Goal: Task Accomplishment & Management: Use online tool/utility

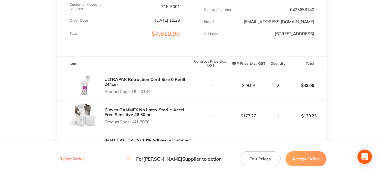
scroll to position [150, 0]
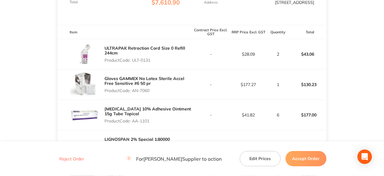
drag, startPoint x: 152, startPoint y: 64, endPoint x: 132, endPoint y: 67, distance: 19.4
click at [132, 63] on p "Product Code: ULT-0131" at bounding box center [147, 60] width 87 height 5
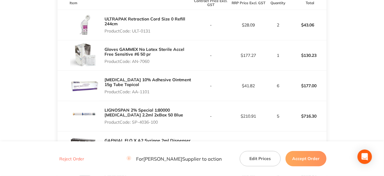
scroll to position [180, 0]
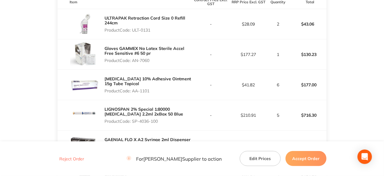
drag, startPoint x: 152, startPoint y: 63, endPoint x: 134, endPoint y: 67, distance: 18.5
click at [134, 65] on div "Gloves GAMMEX No Latex Sterile Accel Free Sensitive #6 50 pr Product Code: AN-7…" at bounding box center [147, 55] width 87 height 22
copy p "AN-7060"
drag, startPoint x: 150, startPoint y: 95, endPoint x: 134, endPoint y: 95, distance: 16.6
click at [134, 93] on p "Product Code: AA-1101" at bounding box center [147, 90] width 87 height 5
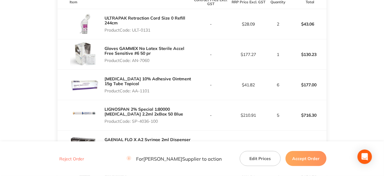
copy p "AA-1101"
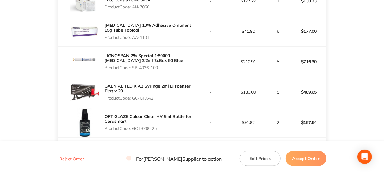
scroll to position [271, 0]
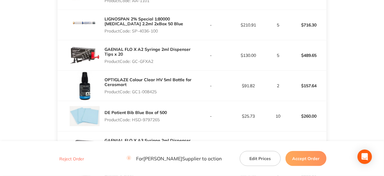
drag, startPoint x: 159, startPoint y: 34, endPoint x: 132, endPoint y: 38, distance: 27.3
click at [132, 36] on div "LIGNOSPAN 2% Special 1:80000 [MEDICAL_DATA] 2.2ml 2xBox 50 Blue Product Code: S…" at bounding box center [147, 25] width 87 height 22
copy p "SP-4036-100"
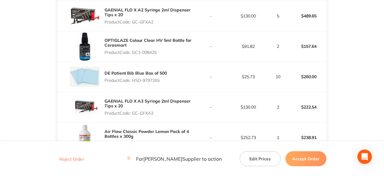
scroll to position [301, 0]
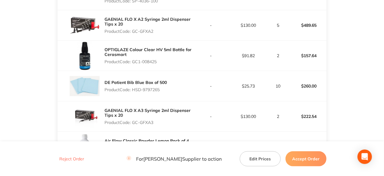
drag, startPoint x: 155, startPoint y: 33, endPoint x: 132, endPoint y: 36, distance: 22.7
click at [132, 34] on p "Product Code: GC-GFXA2" at bounding box center [147, 31] width 87 height 5
copy p "GC-GFXA2"
drag, startPoint x: 159, startPoint y: 66, endPoint x: 132, endPoint y: 61, distance: 26.6
click at [132, 61] on div "OPTIGLAZE Colour Clear HV 5ml Bottle for Cerasmart Product Code: GC1-008425" at bounding box center [147, 56] width 87 height 22
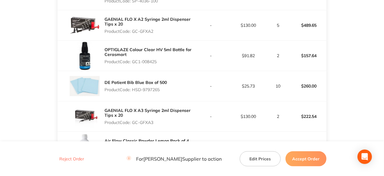
copy p "GC1-008425"
drag, startPoint x: 161, startPoint y: 94, endPoint x: 134, endPoint y: 96, distance: 26.8
click at [134, 92] on p "Product Code: HSD-9797265" at bounding box center [135, 89] width 62 height 5
copy p "HSD-9797265"
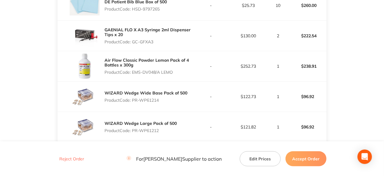
scroll to position [391, 0]
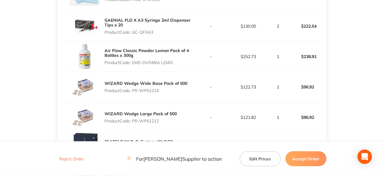
drag, startPoint x: 155, startPoint y: 35, endPoint x: 134, endPoint y: 37, distance: 20.9
click at [134, 35] on p "Product Code: GC-GFXA3" at bounding box center [147, 32] width 87 height 5
copy p "GC-GFXA3"
drag, startPoint x: 174, startPoint y: 65, endPoint x: 133, endPoint y: 65, distance: 40.6
click at [133, 65] on p "Product Code: EMS-DV048/A LEMO" at bounding box center [147, 62] width 87 height 5
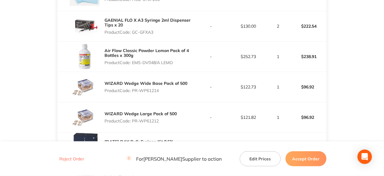
copy p "EMS-DV048/A LEMO"
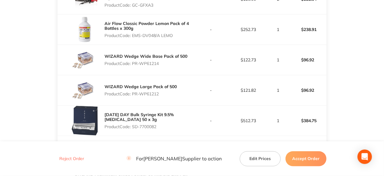
scroll to position [451, 0]
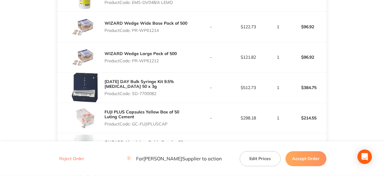
drag, startPoint x: 161, startPoint y: 34, endPoint x: 134, endPoint y: 36, distance: 27.5
click at [134, 35] on div "WIZARD Wedge Wide Base Pack of 500 Product Code: PR-WP61214" at bounding box center [145, 26] width 83 height 17
copy p "PR-WP61214"
click at [162, 96] on p "Product Code: SD-7700082" at bounding box center [147, 93] width 87 height 5
drag, startPoint x: 159, startPoint y: 97, endPoint x: 134, endPoint y: 101, distance: 26.3
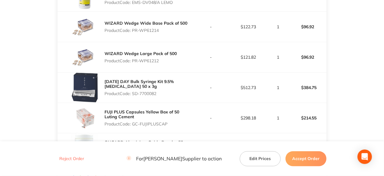
click at [134, 98] on div "[DATE] DAY Bulk Syringe Kit 9.5% [MEDICAL_DATA] 50 x 3g Product Code: SD-7700082" at bounding box center [147, 88] width 87 height 22
copy p "SD-7700082"
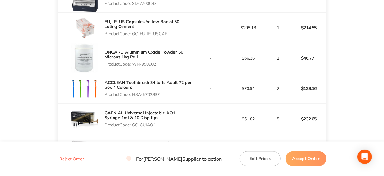
drag, startPoint x: 167, startPoint y: 38, endPoint x: 133, endPoint y: 35, distance: 34.1
click at [133, 35] on p "Product Code: GC-FUJIPLUSCAP" at bounding box center [147, 33] width 87 height 5
drag, startPoint x: 159, startPoint y: 67, endPoint x: 133, endPoint y: 67, distance: 26.5
click at [133, 66] on p "Product Code: WN-990902" at bounding box center [147, 64] width 87 height 5
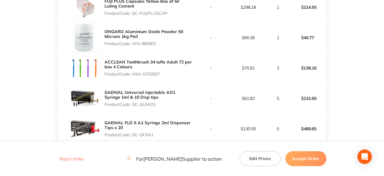
scroll to position [572, 0]
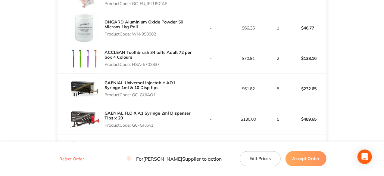
drag, startPoint x: 160, startPoint y: 68, endPoint x: 133, endPoint y: 65, distance: 27.9
click at [133, 65] on p "Product Code: HSA-5702837" at bounding box center [147, 64] width 87 height 5
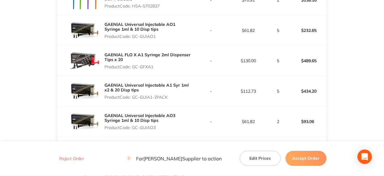
scroll to position [632, 0]
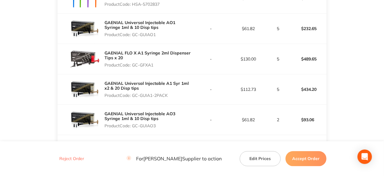
drag, startPoint x: 158, startPoint y: 35, endPoint x: 132, endPoint y: 35, distance: 25.6
click at [132, 35] on p "Product Code: GC-GUIAO1" at bounding box center [147, 34] width 87 height 5
drag, startPoint x: 153, startPoint y: 67, endPoint x: 134, endPoint y: 67, distance: 19.3
click at [134, 67] on p "Product Code: GC-GFXA1" at bounding box center [147, 65] width 87 height 5
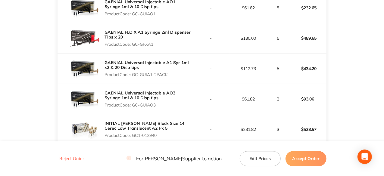
scroll to position [662, 0]
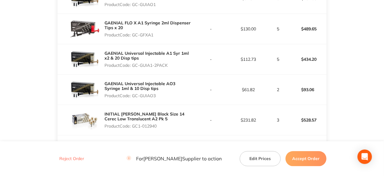
drag, startPoint x: 170, startPoint y: 68, endPoint x: 133, endPoint y: 66, distance: 37.6
click at [133, 66] on p "Product Code: GC-GUIA1-2PACK" at bounding box center [147, 65] width 87 height 5
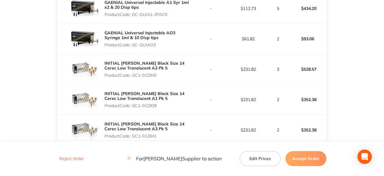
scroll to position [722, 0]
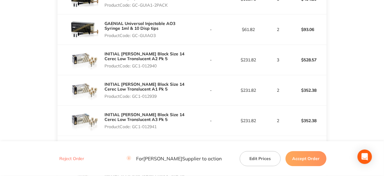
drag, startPoint x: 156, startPoint y: 38, endPoint x: 133, endPoint y: 38, distance: 22.9
click at [133, 38] on p "Product Code: GC-GUIAO3" at bounding box center [147, 35] width 87 height 5
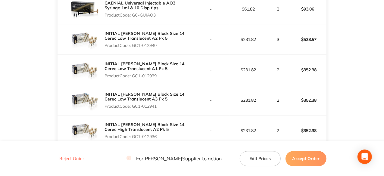
scroll to position [752, 0]
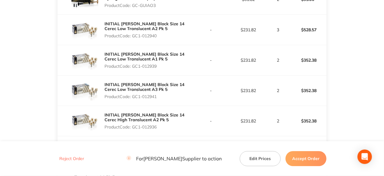
drag, startPoint x: 160, startPoint y: 38, endPoint x: 134, endPoint y: 43, distance: 27.0
click at [134, 43] on div "INITIAL [PERSON_NAME] Block Size 14 Cerec Low Translucent A2 Pk 5 Product Code:…" at bounding box center [124, 30] width 134 height 30
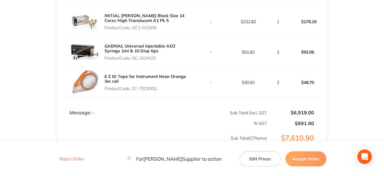
scroll to position [963, 0]
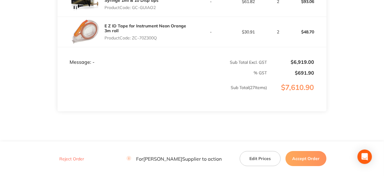
drag, startPoint x: 158, startPoint y: 40, endPoint x: 133, endPoint y: 40, distance: 25.3
click at [133, 40] on p "Product Code: ZC-70Z300Q" at bounding box center [147, 37] width 87 height 5
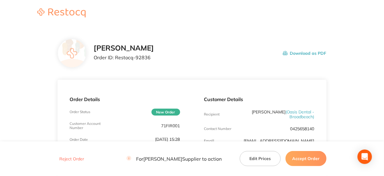
scroll to position [30, 0]
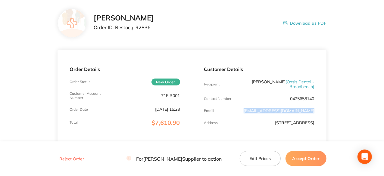
drag, startPoint x: 315, startPoint y: 110, endPoint x: 253, endPoint y: 109, distance: 62.3
click at [253, 109] on div "Customer Details Recipient [PERSON_NAME] ( Oasis Dental - Broadbeach ) Contact …" at bounding box center [259, 97] width 134 height 95
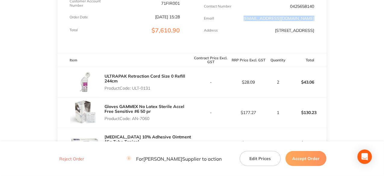
scroll to position [211, 0]
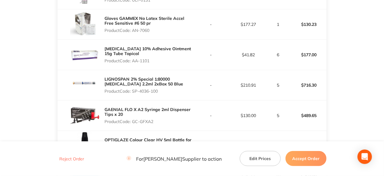
click at [316, 157] on button "Accept Order" at bounding box center [305, 158] width 41 height 15
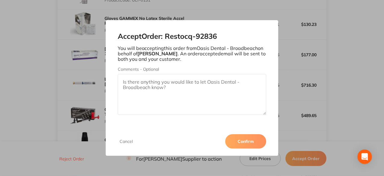
click at [252, 140] on button "Confirm" at bounding box center [245, 141] width 41 height 14
